Goal: Task Accomplishment & Management: Manage account settings

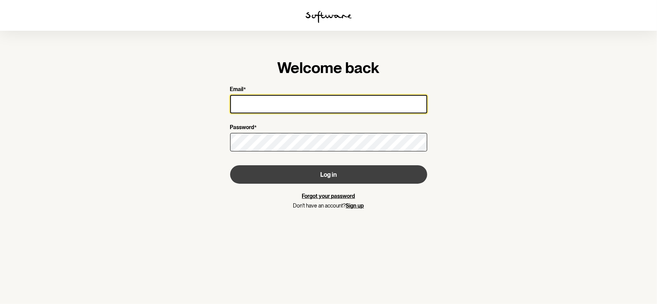
type input "[EMAIL_ADDRESS][DOMAIN_NAME]"
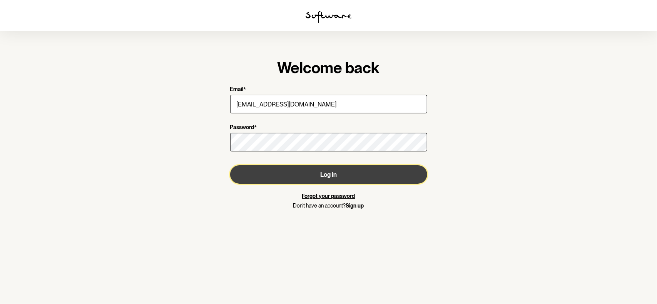
click at [323, 173] on button "Log in" at bounding box center [328, 174] width 197 height 18
click at [327, 169] on button "Log in" at bounding box center [328, 174] width 197 height 18
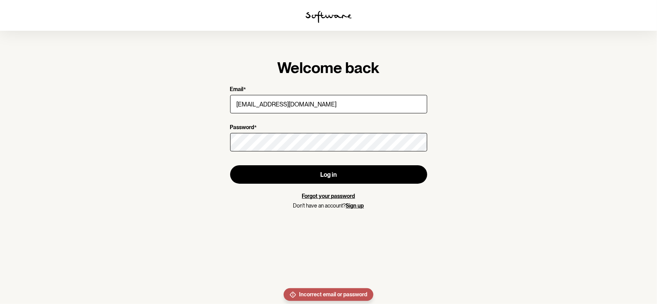
click at [331, 199] on link "Forgot your password" at bounding box center [328, 196] width 53 height 6
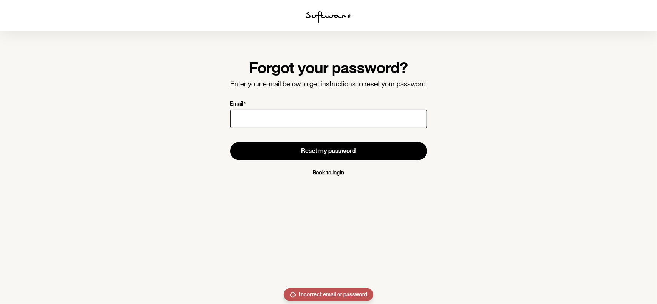
type input "[EMAIL_ADDRESS][DOMAIN_NAME]"
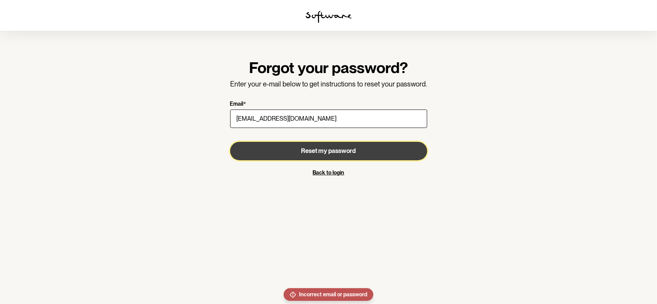
click at [325, 156] on button "Reset my password" at bounding box center [328, 151] width 197 height 18
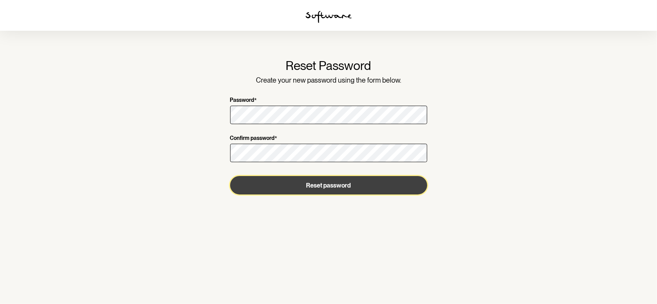
click at [312, 193] on button "Reset password" at bounding box center [328, 185] width 197 height 18
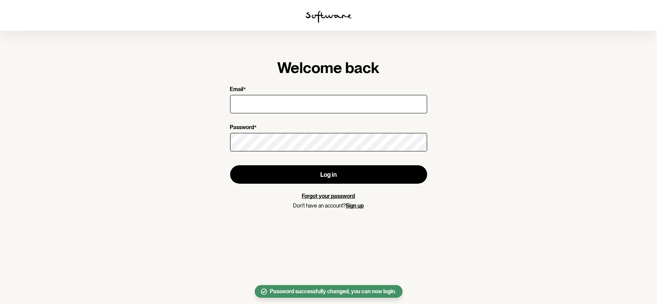
type input "[EMAIL_ADDRESS][DOMAIN_NAME]"
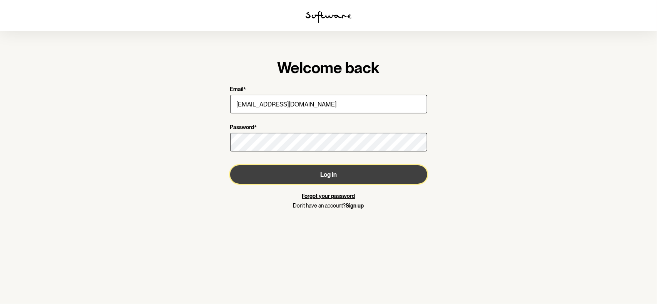
click at [335, 178] on button "Log in" at bounding box center [328, 174] width 197 height 18
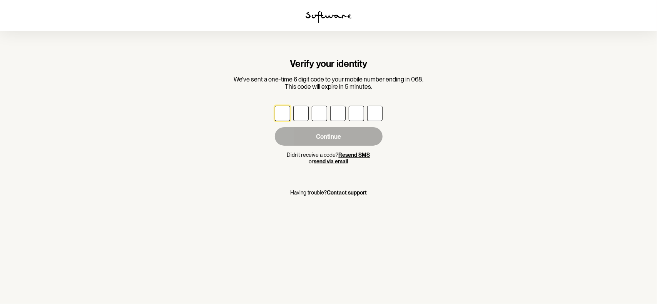
type input "9"
type input "6"
type input "1"
type input "7"
type input "8"
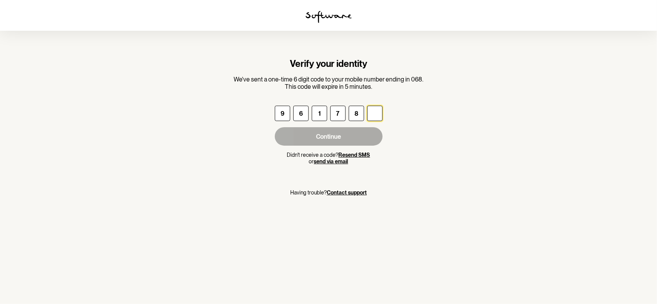
type input "4"
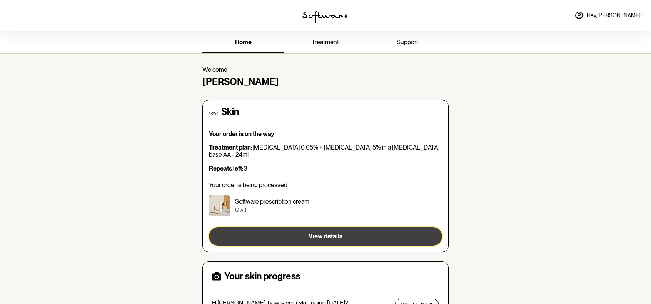
click at [332, 233] on span "View details" at bounding box center [326, 236] width 34 height 7
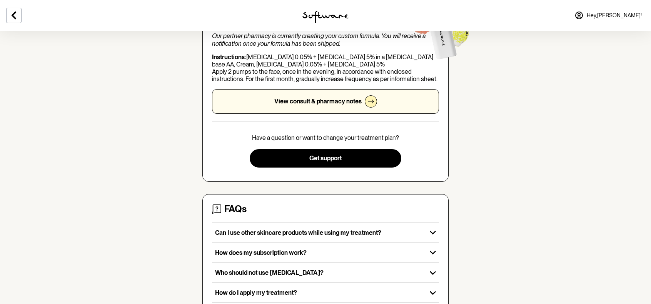
scroll to position [154, 0]
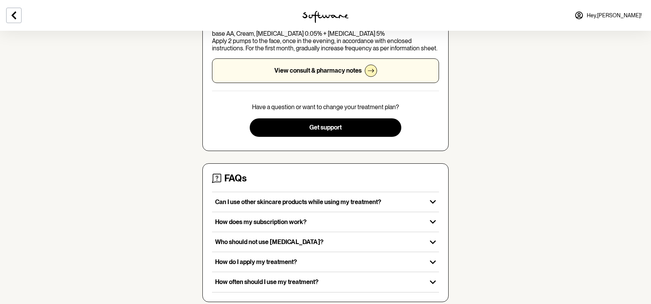
click at [368, 68] on icon at bounding box center [371, 71] width 6 height 6
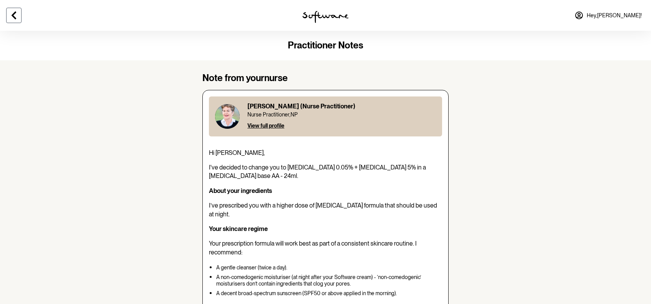
click at [17, 17] on icon at bounding box center [13, 15] width 9 height 9
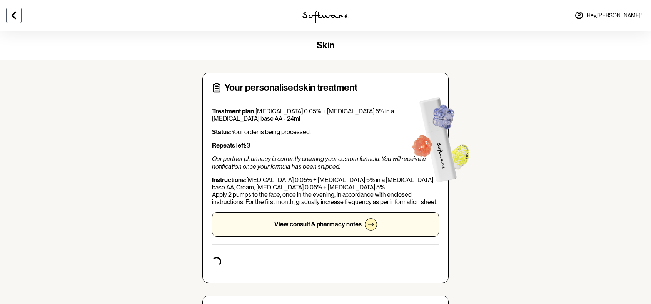
scroll to position [145, 0]
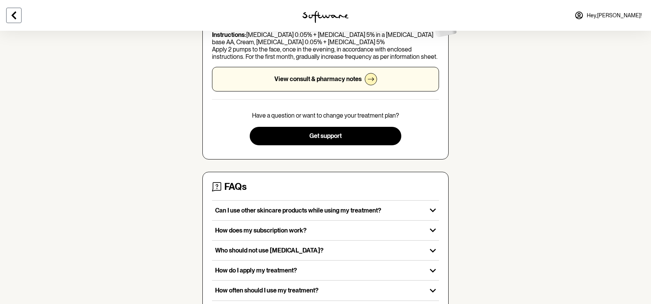
click at [17, 17] on icon at bounding box center [13, 15] width 9 height 9
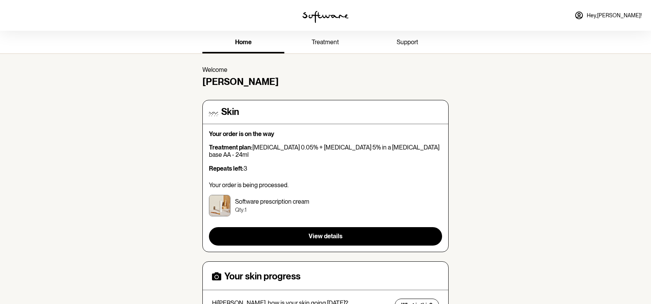
click at [622, 15] on span "Hey, [PERSON_NAME] !" at bounding box center [614, 15] width 55 height 7
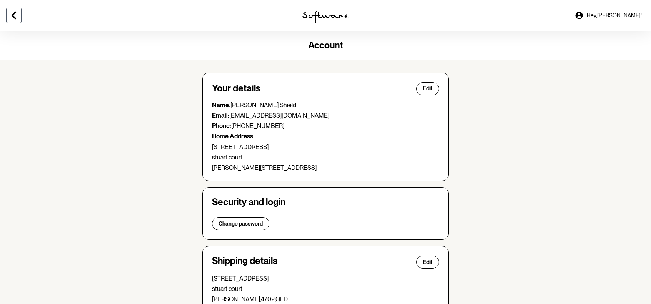
click at [14, 17] on icon at bounding box center [14, 16] width 5 height 8
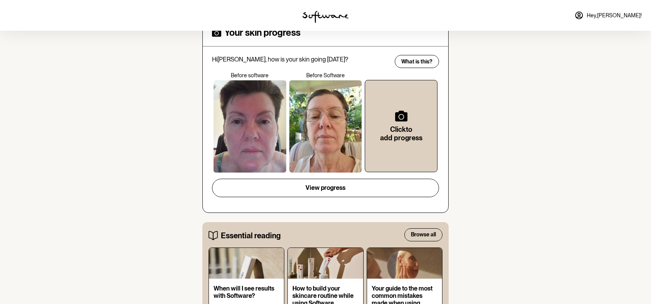
scroll to position [256, 0]
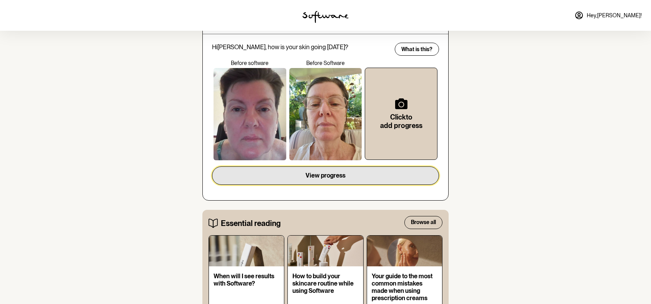
click at [322, 172] on span "View progress" at bounding box center [326, 175] width 40 height 7
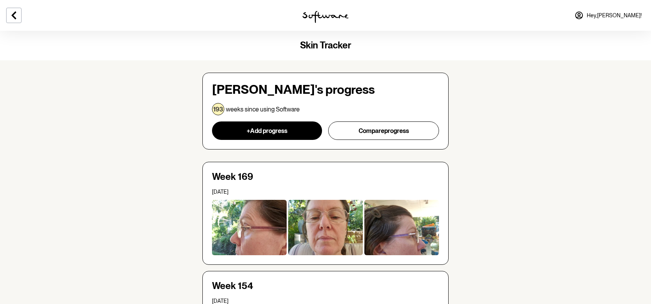
click at [618, 13] on span "Hey, [PERSON_NAME] !" at bounding box center [614, 15] width 55 height 7
